Goal: Check status: Check status

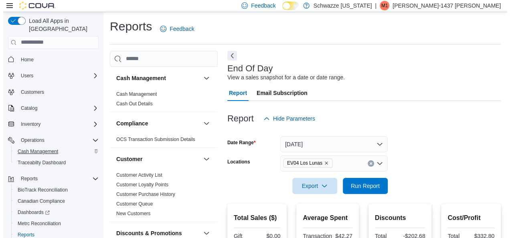
scroll to position [459, 0]
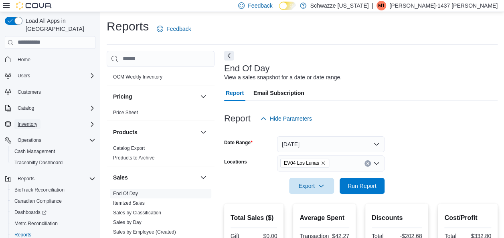
click at [36, 121] on span "Inventory" at bounding box center [28, 124] width 20 height 6
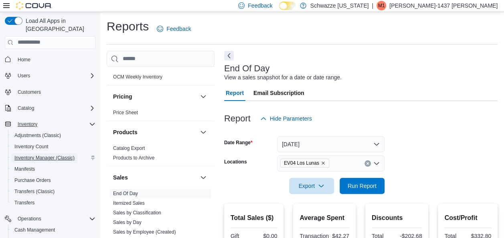
click at [40, 155] on span "Inventory Manager (Classic)" at bounding box center [44, 158] width 60 height 6
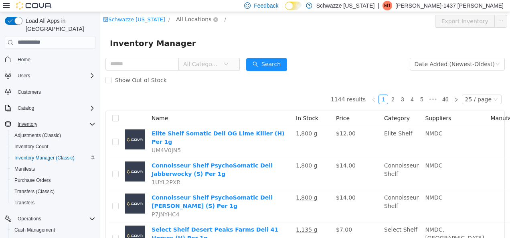
click at [192, 23] on span "All Locations" at bounding box center [197, 19] width 48 height 10
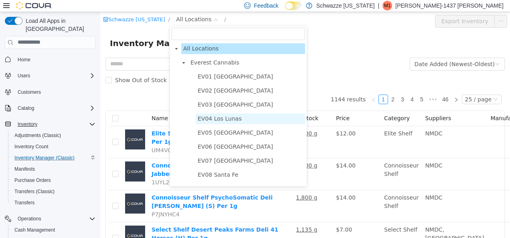
click at [228, 121] on span "EV04 Los Lunas" at bounding box center [219, 118] width 44 height 6
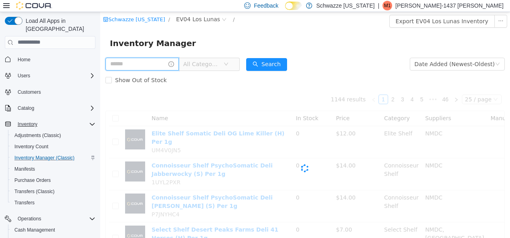
click at [118, 61] on input "text" at bounding box center [141, 63] width 73 height 13
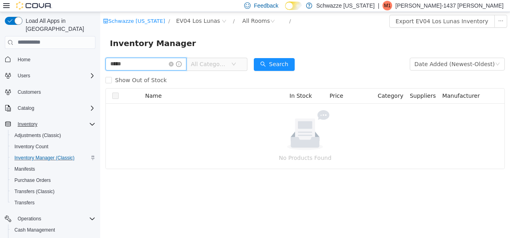
click at [129, 59] on input "*****" at bounding box center [145, 63] width 81 height 13
type input "****"
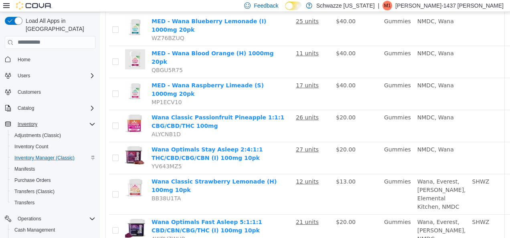
scroll to position [176, 54]
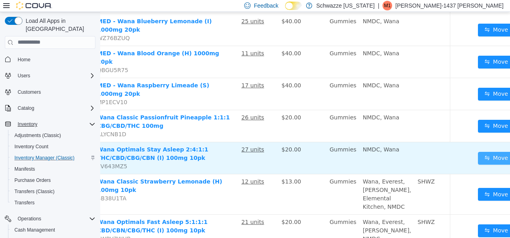
click at [477, 152] on button "Move" at bounding box center [495, 157] width 37 height 13
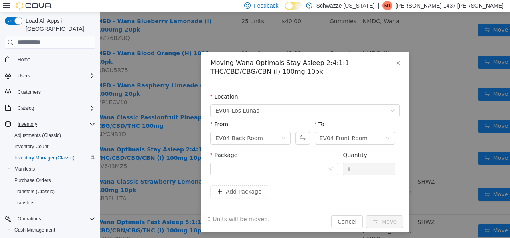
scroll to position [176, 48]
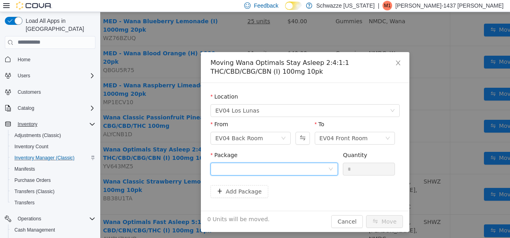
click at [258, 164] on div at bounding box center [271, 169] width 113 height 12
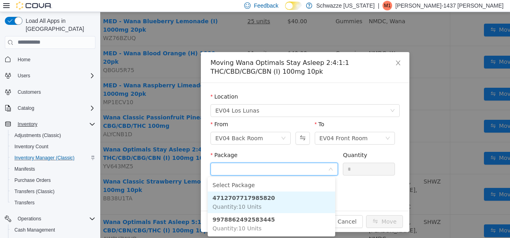
click at [256, 199] on strong "4712707717985820" at bounding box center [243, 197] width 62 height 6
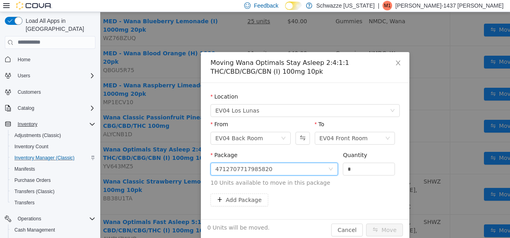
drag, startPoint x: 360, startPoint y: 169, endPoint x: 290, endPoint y: 175, distance: 70.3
click at [290, 175] on span "Package 4712707717985820 Quantity * 10 Units available to move in this package" at bounding box center [304, 168] width 189 height 35
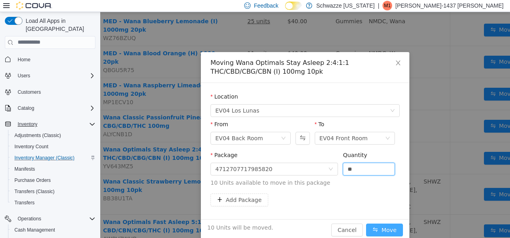
type input "**"
click at [375, 230] on button "Move" at bounding box center [384, 229] width 37 height 13
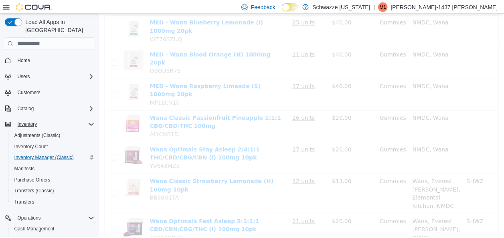
scroll to position [176, 0]
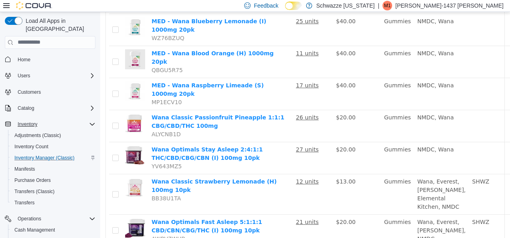
click at [93, 121] on icon "Complex example" at bounding box center [92, 124] width 6 height 6
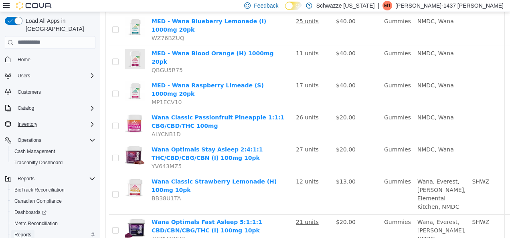
click at [22, 232] on span "Reports" at bounding box center [22, 235] width 17 height 6
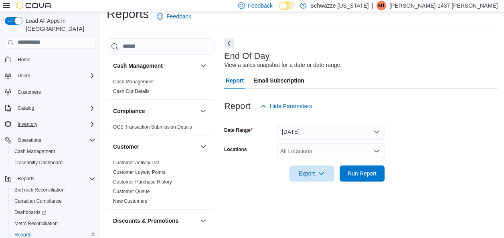
scroll to position [14, 0]
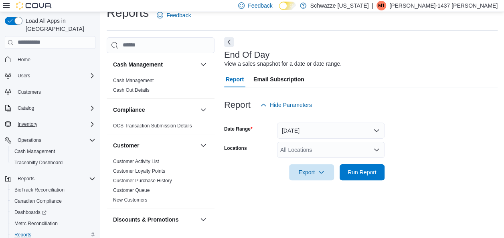
click at [300, 152] on div "All Locations" at bounding box center [330, 150] width 107 height 16
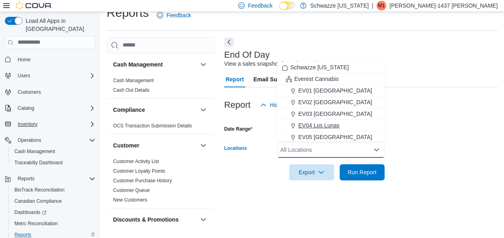
click at [316, 125] on span "EV04 Los Lunas" at bounding box center [318, 125] width 41 height 8
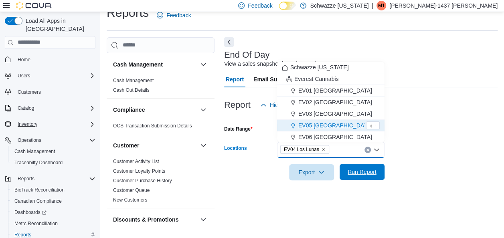
click at [354, 177] on span "Run Report" at bounding box center [361, 172] width 35 height 16
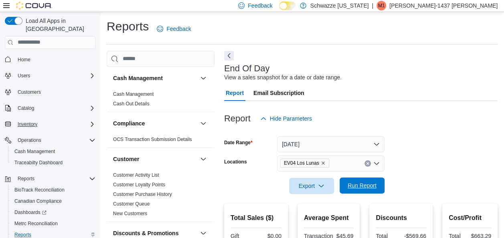
click at [352, 182] on span "Run Report" at bounding box center [361, 185] width 35 height 16
click at [354, 144] on button "[DATE]" at bounding box center [330, 144] width 107 height 16
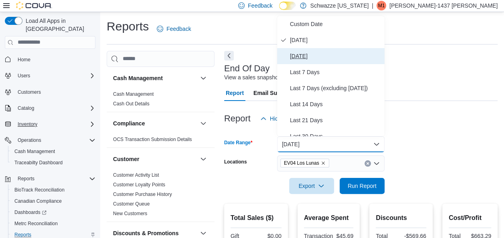
click at [320, 57] on span "[DATE]" at bounding box center [335, 56] width 91 height 10
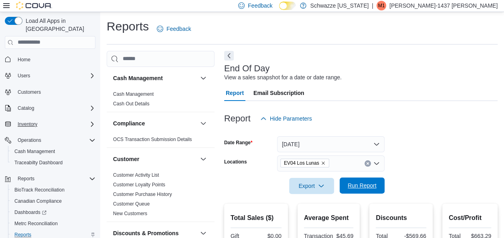
click at [365, 188] on span "Run Report" at bounding box center [361, 185] width 29 height 8
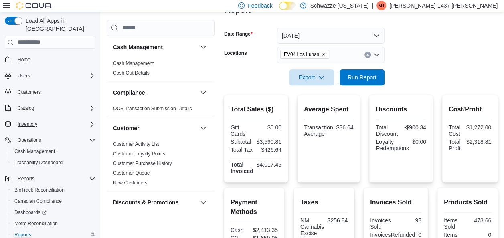
scroll to position [107, 0]
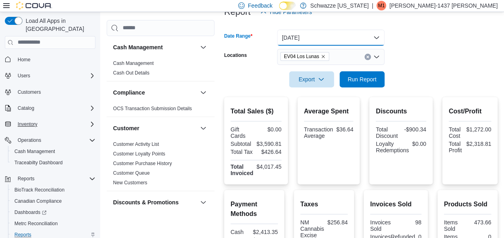
click at [336, 39] on button "[DATE]" at bounding box center [330, 38] width 107 height 16
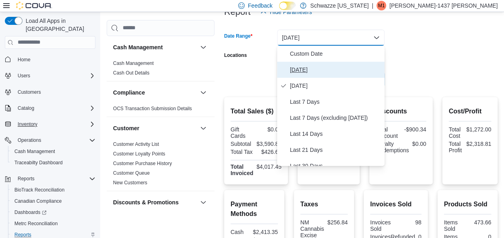
click at [331, 75] on button "[DATE]" at bounding box center [330, 70] width 107 height 16
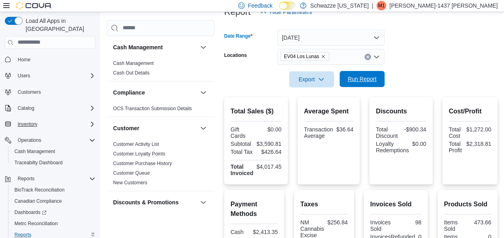
click at [365, 85] on span "Run Report" at bounding box center [361, 79] width 35 height 16
